Goal: Find specific page/section: Find specific page/section

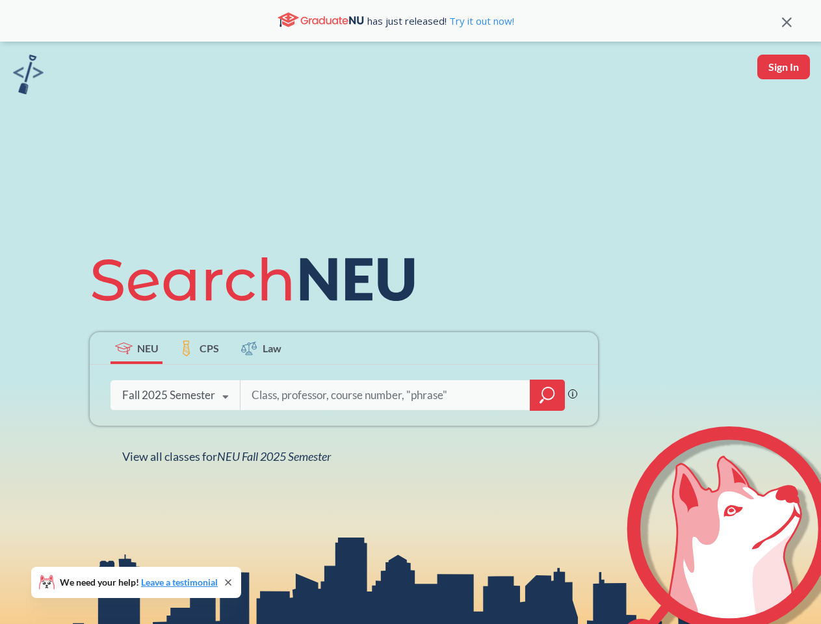
click at [410, 312] on icon at bounding box center [259, 279] width 339 height 73
click at [786, 21] on icon at bounding box center [787, 23] width 10 height 10
click at [783, 67] on div "NEU CPS Law Phrase search guarantees the exact search appears in the results. E…" at bounding box center [410, 354] width 821 height 624
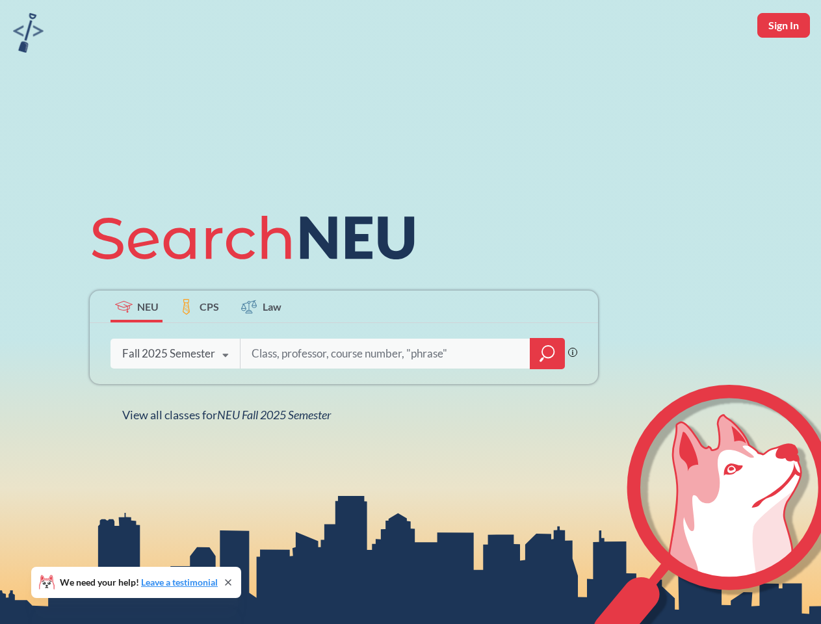
click at [136, 348] on div "Fall 2025 Semester" at bounding box center [168, 353] width 93 height 14
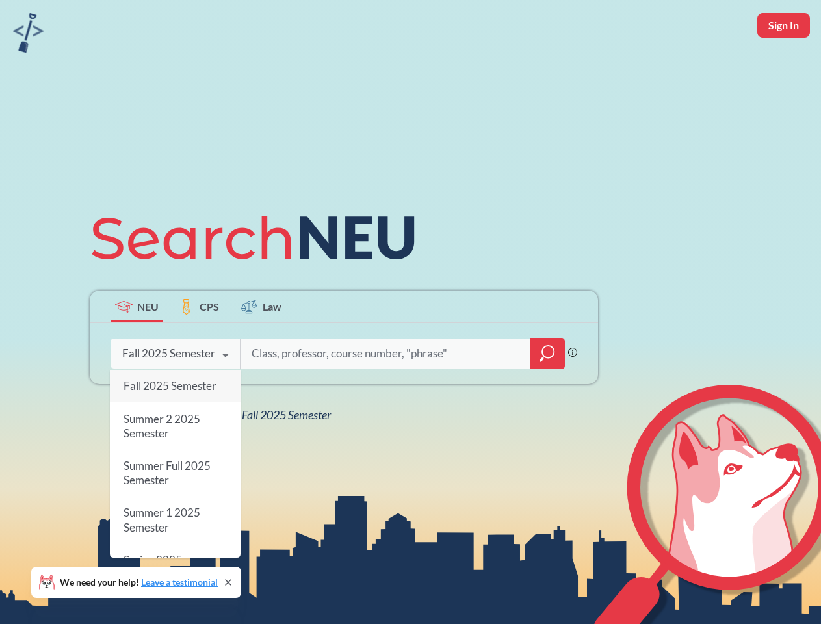
click at [199, 348] on div "Fall 2025 Semester" at bounding box center [168, 353] width 93 height 14
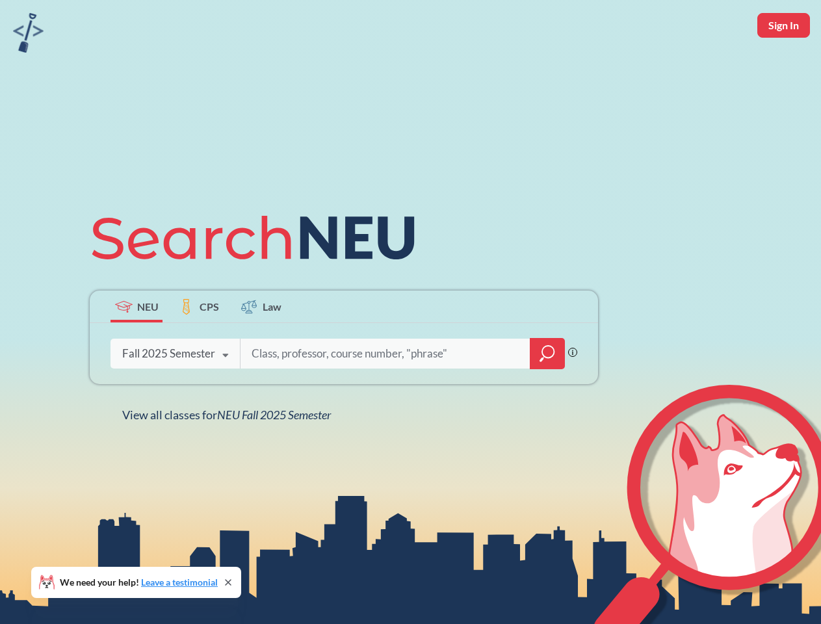
click at [261, 348] on input "search" at bounding box center [385, 353] width 270 height 27
click at [547, 395] on div "NEU CPS Law Phrase search guarantees the exact search appears in the results. E…" at bounding box center [344, 311] width 524 height 221
click at [175, 395] on div "NEU CPS Law Phrase search guarantees the exact search appears in the results. E…" at bounding box center [344, 311] width 524 height 221
click at [226, 397] on div "NEU CPS Law Phrase search guarantees the exact search appears in the results. E…" at bounding box center [344, 311] width 524 height 221
click at [229, 456] on div "NEU CPS Law Phrase search guarantees the exact search appears in the results. E…" at bounding box center [410, 312] width 821 height 624
